Goal: Navigation & Orientation: Find specific page/section

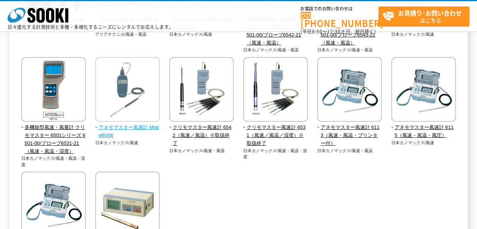
scroll to position [304, 0]
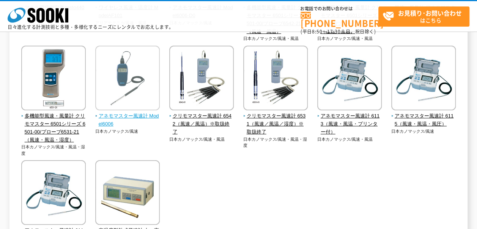
click at [129, 84] on img at bounding box center [127, 79] width 65 height 66
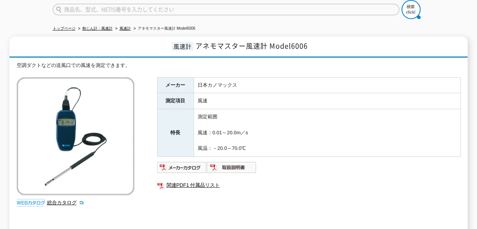
scroll to position [76, 0]
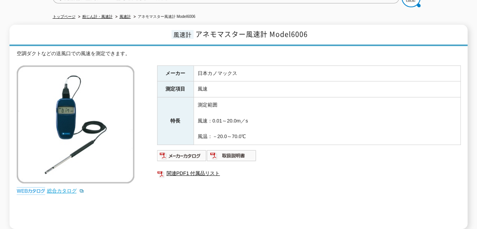
click at [63, 188] on link "総合カタログ" at bounding box center [65, 191] width 37 height 6
